Goal: Navigation & Orientation: Find specific page/section

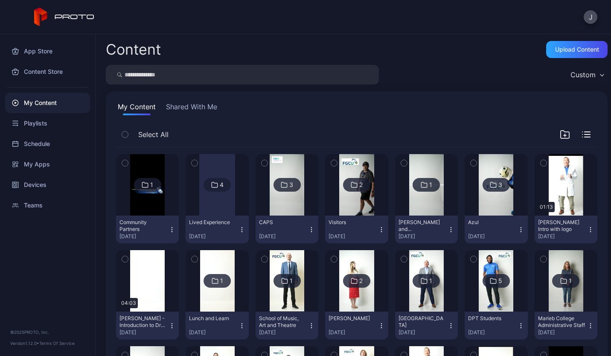
scroll to position [626, 0]
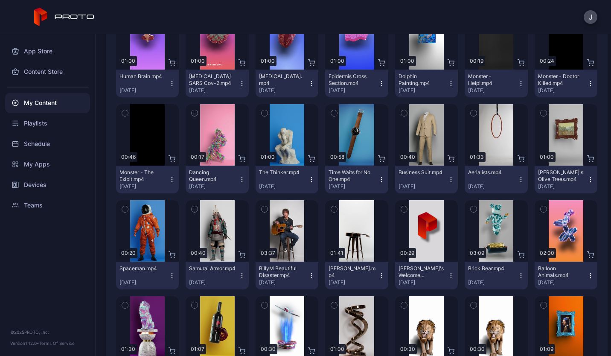
click at [46, 102] on div "My Content" at bounding box center [47, 103] width 85 height 20
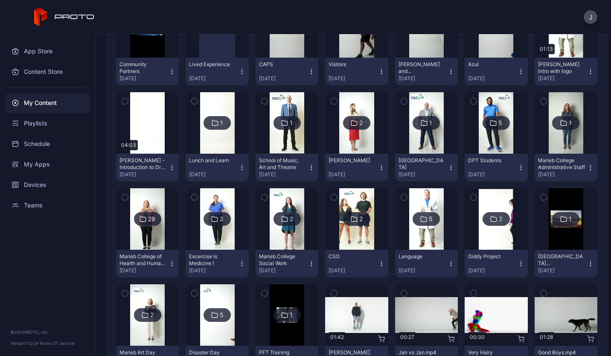
scroll to position [0, 0]
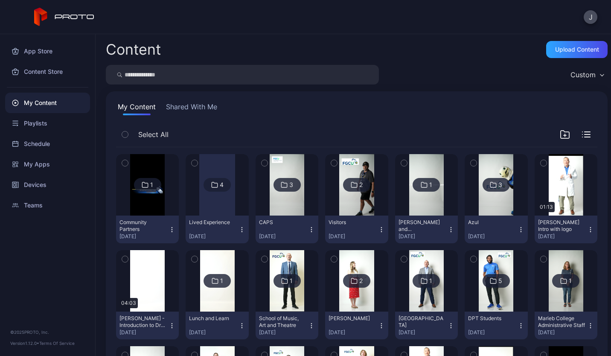
click at [212, 210] on div at bounding box center [217, 184] width 36 height 61
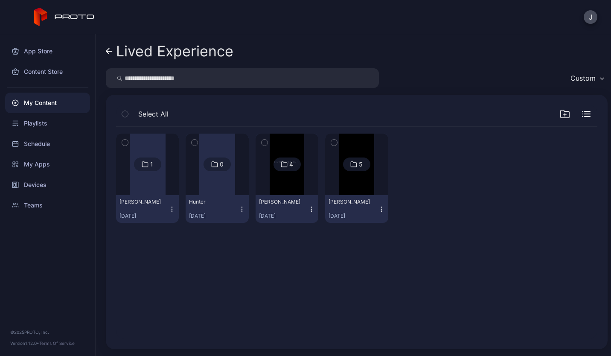
click at [291, 190] on img at bounding box center [287, 164] width 35 height 61
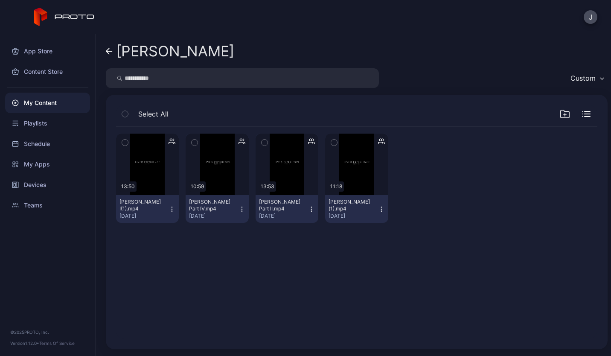
click at [108, 56] on link "[PERSON_NAME]" at bounding box center [170, 51] width 128 height 20
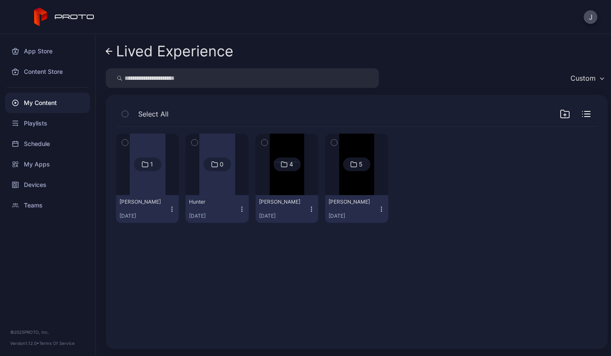
click at [353, 194] on img at bounding box center [356, 164] width 35 height 61
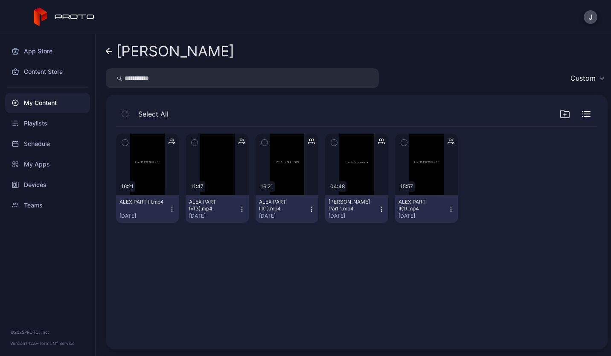
click at [106, 55] on link "[PERSON_NAME]" at bounding box center [170, 51] width 128 height 20
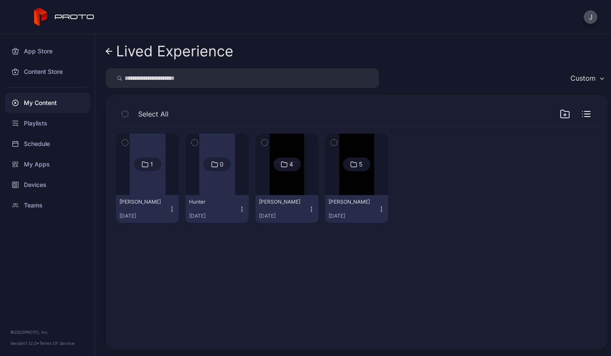
click at [304, 180] on div at bounding box center [287, 164] width 61 height 61
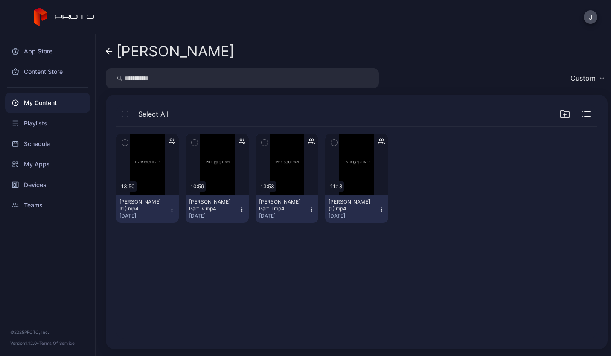
click at [110, 48] on icon at bounding box center [109, 51] width 7 height 7
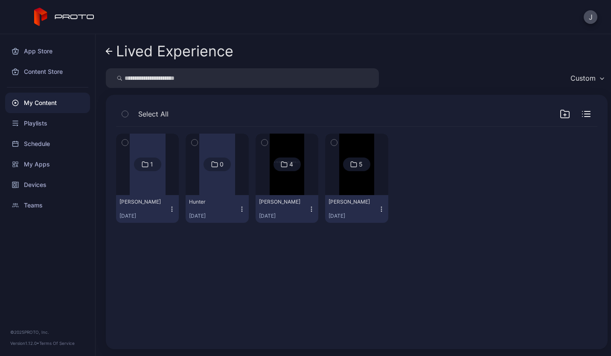
click at [341, 188] on img at bounding box center [356, 164] width 35 height 61
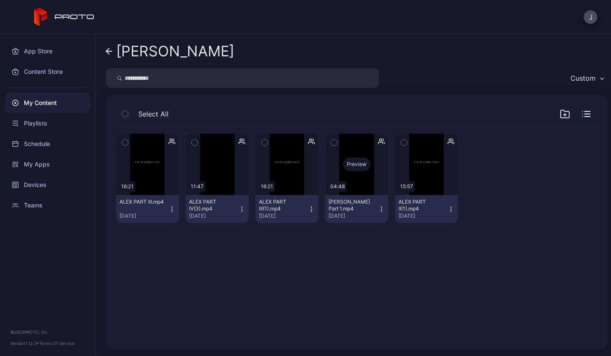
click at [358, 181] on div "Preview" at bounding box center [356, 164] width 63 height 61
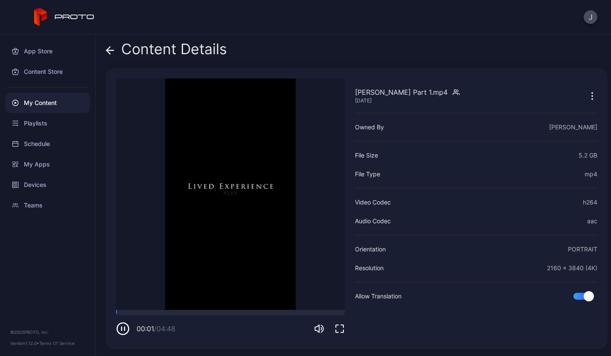
click at [341, 329] on icon "button" at bounding box center [340, 329] width 10 height 10
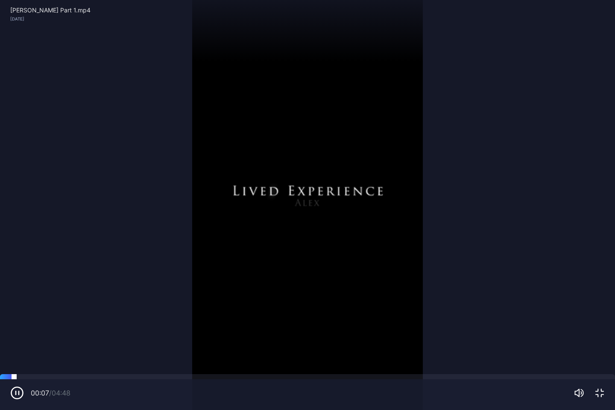
click at [36, 356] on div at bounding box center [307, 376] width 615 height 5
click at [62, 356] on div at bounding box center [307, 376] width 615 height 5
click at [86, 356] on div at bounding box center [307, 376] width 615 height 5
click at [112, 356] on div at bounding box center [307, 376] width 615 height 5
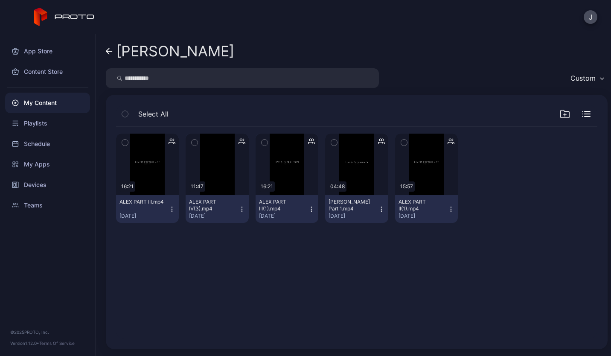
click at [110, 52] on icon at bounding box center [109, 51] width 7 height 7
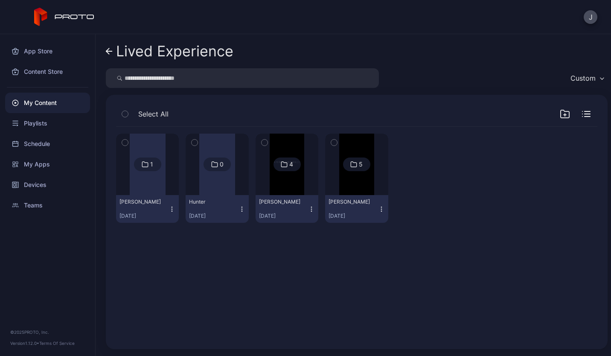
click at [110, 52] on icon at bounding box center [109, 51] width 7 height 7
